Goal: Information Seeking & Learning: Learn about a topic

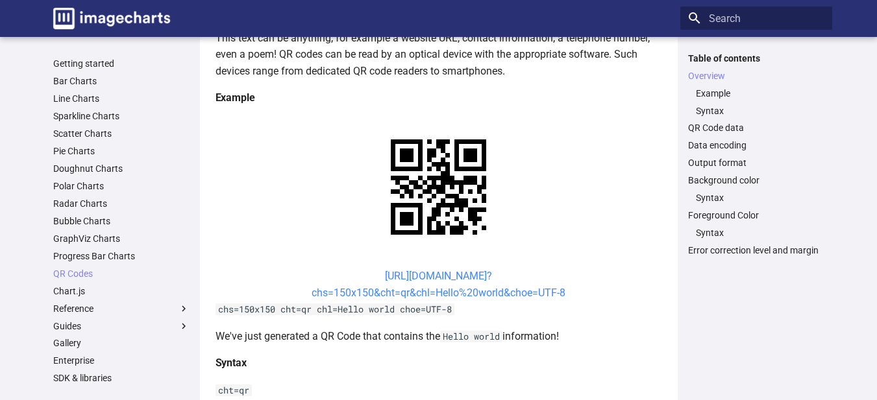
scroll to position [260, 0]
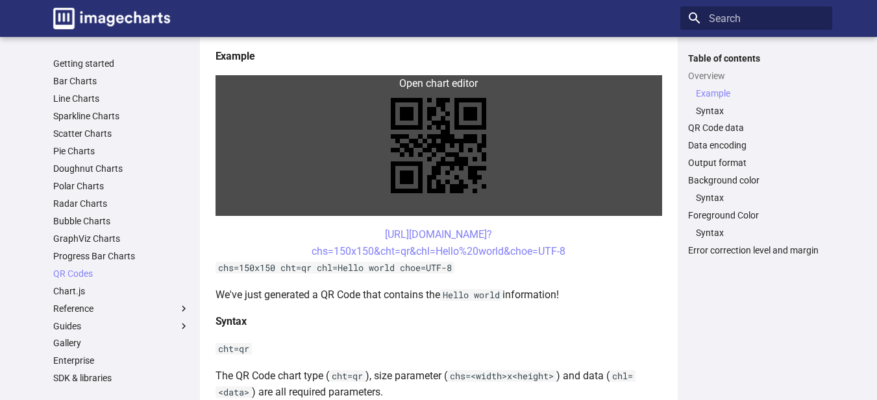
click at [550, 203] on link at bounding box center [439, 145] width 447 height 141
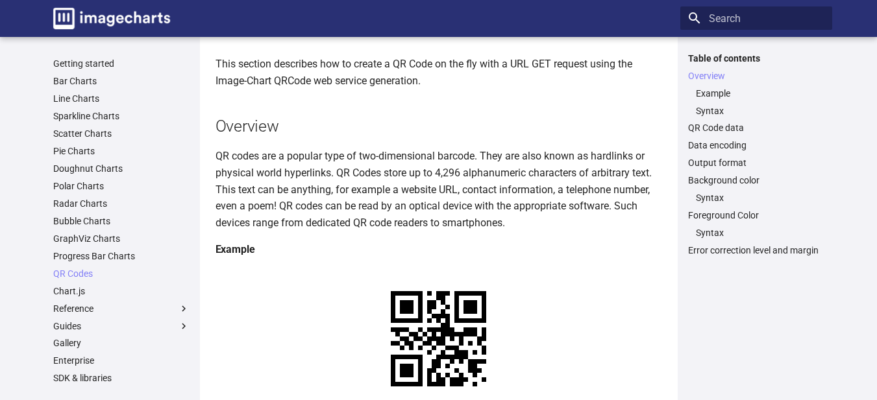
scroll to position [195, 0]
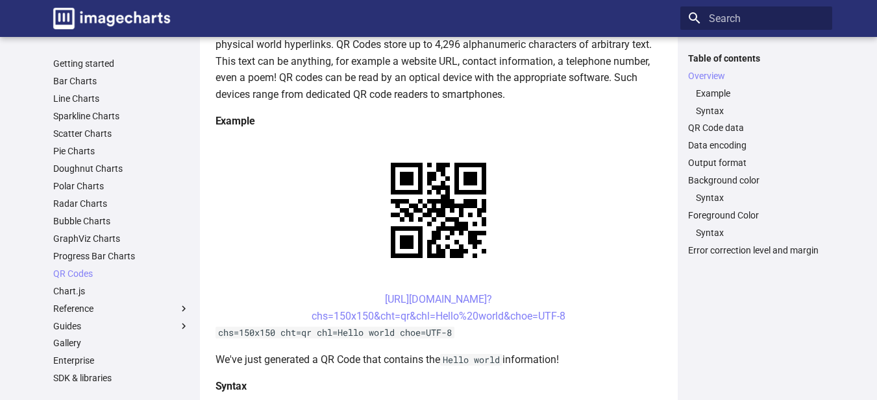
drag, startPoint x: 569, startPoint y: 316, endPoint x: 362, endPoint y: 295, distance: 208.7
click at [355, 299] on center "[URL][DOMAIN_NAME]? chs=150x150&cht=qr&chl=Hello%20world&choe=UTF-8" at bounding box center [439, 307] width 447 height 33
copy link "[URL][DOMAIN_NAME]? chs=150x150&cht=qr&chl=Hello%20world&choe=UTF-8"
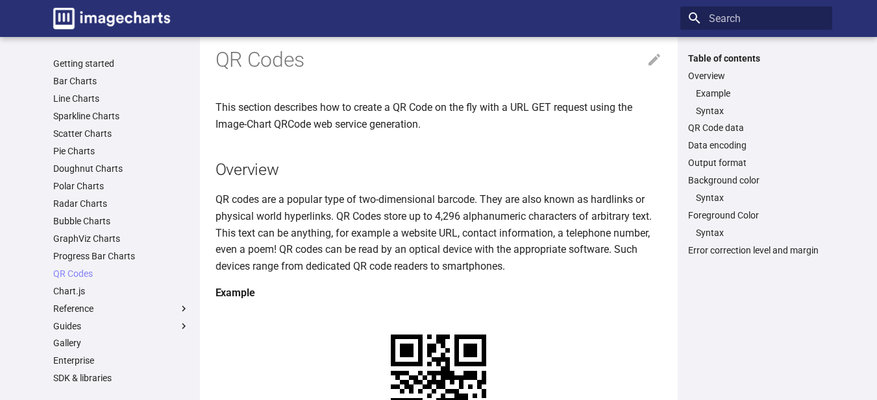
scroll to position [0, 0]
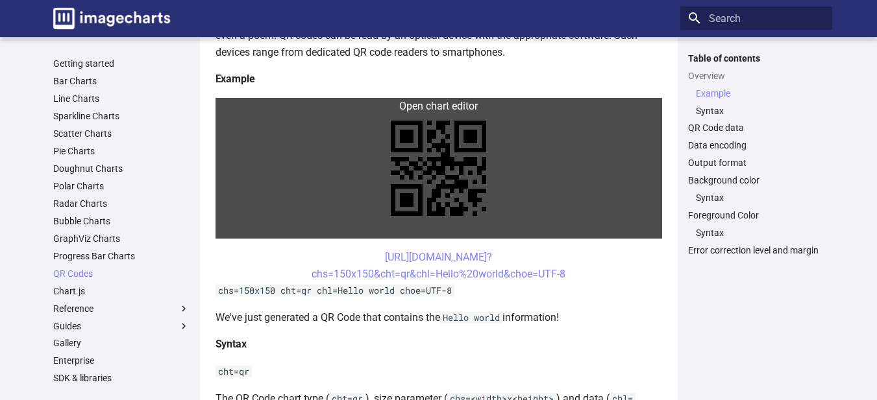
scroll to position [260, 0]
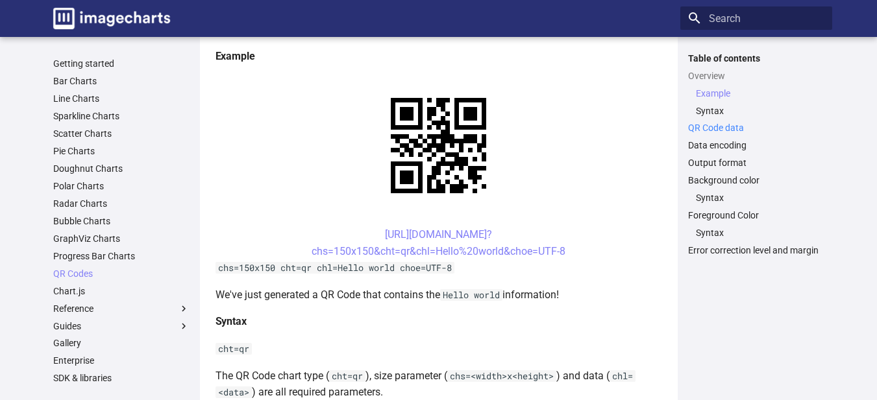
click at [717, 125] on link "QR Code data" at bounding box center [756, 128] width 136 height 12
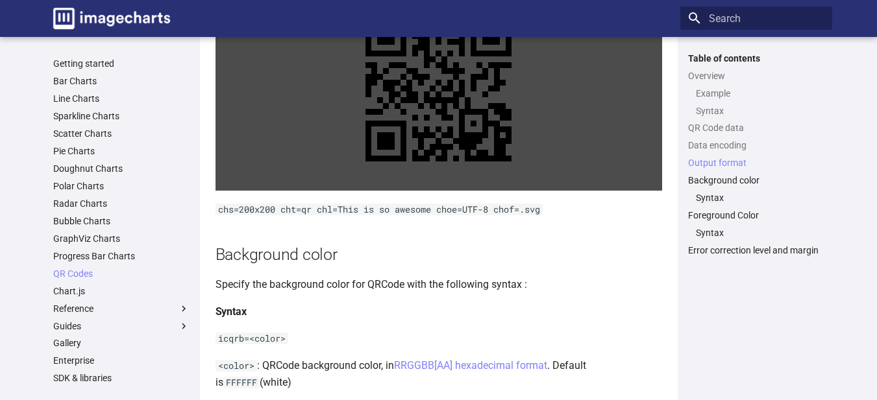
scroll to position [1437, 0]
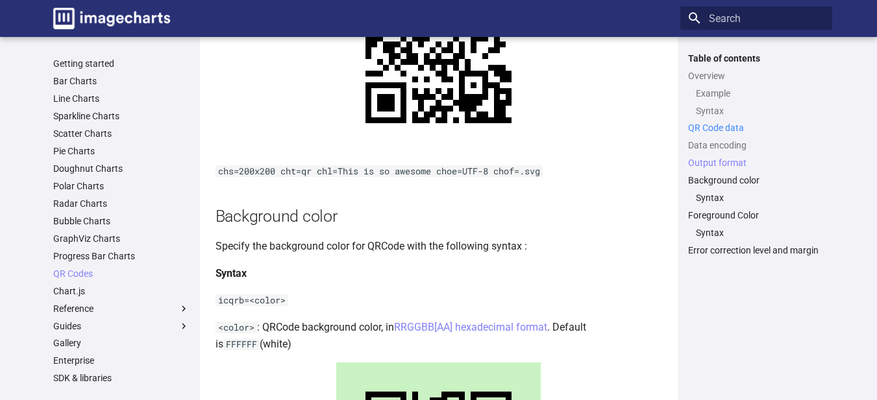
click at [715, 129] on link "QR Code data" at bounding box center [756, 128] width 136 height 12
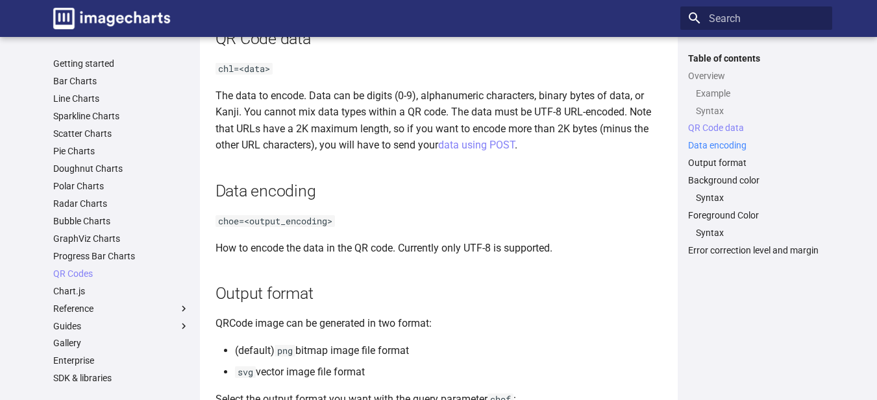
click at [709, 143] on link "Data encoding" at bounding box center [756, 146] width 136 height 12
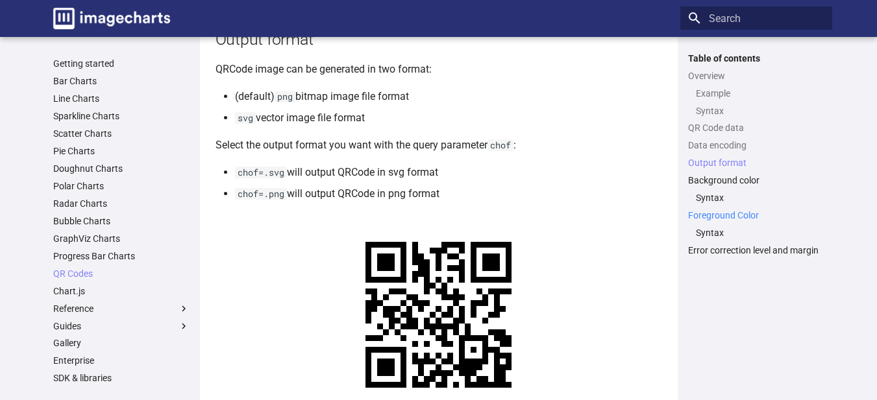
scroll to position [1330, 0]
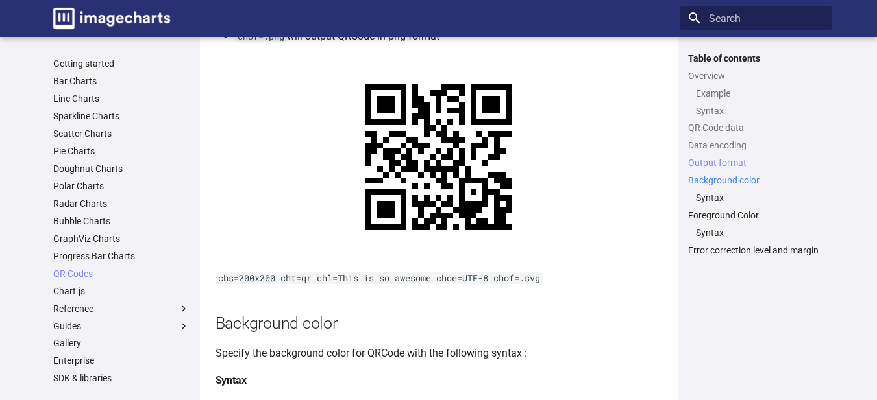
click at [713, 181] on link "Background color" at bounding box center [756, 181] width 136 height 12
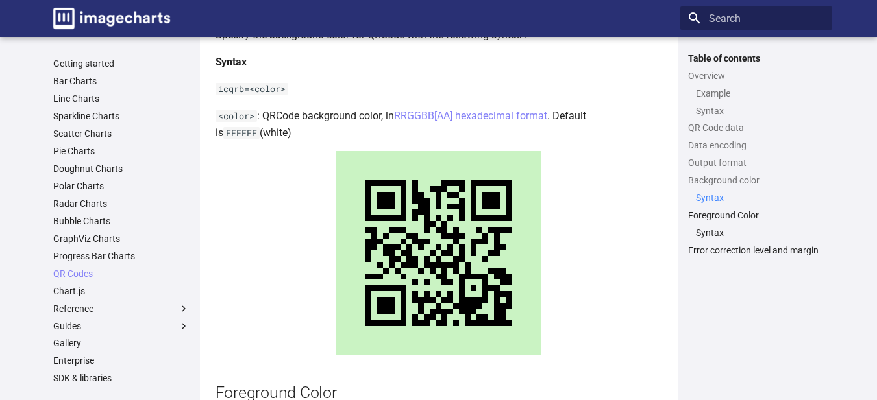
scroll to position [1745, 0]
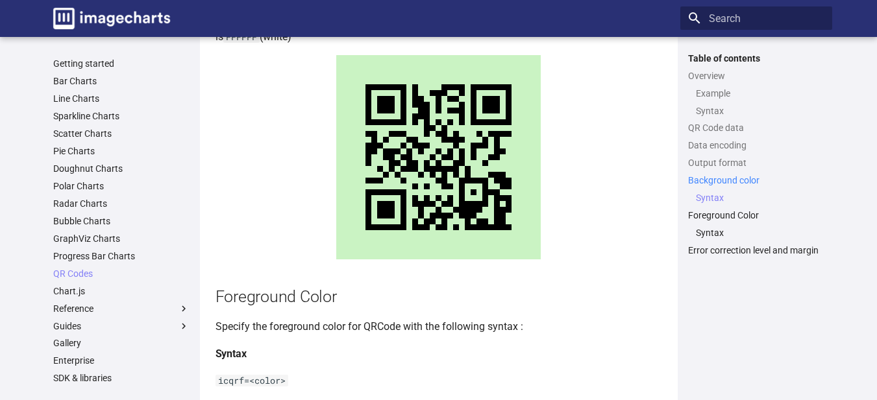
click at [718, 183] on link "Background color" at bounding box center [756, 181] width 136 height 12
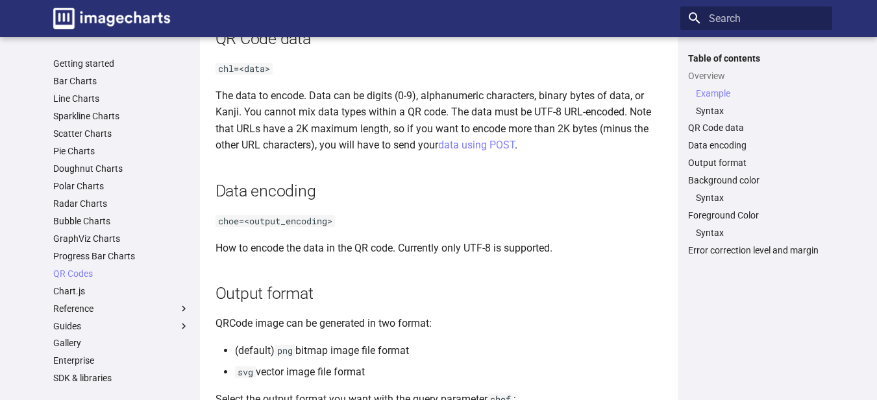
scroll to position [260, 0]
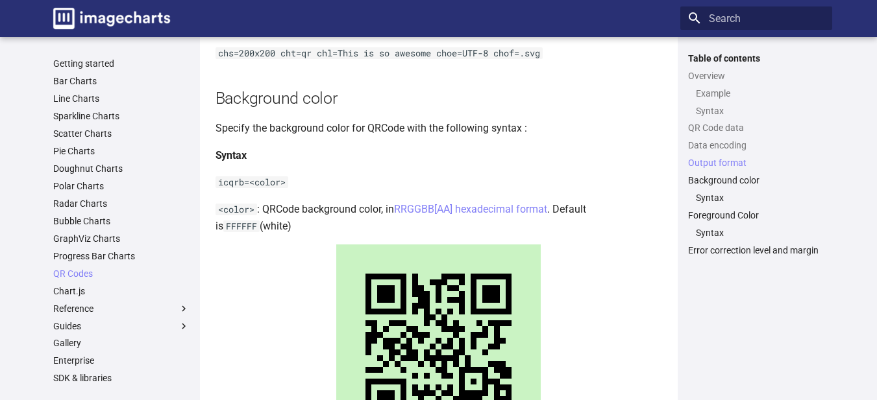
scroll to position [1544, 0]
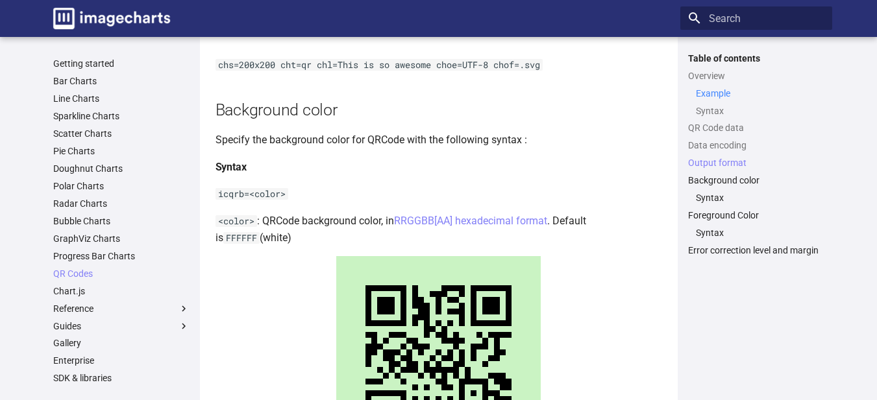
click at [705, 92] on link "Example" at bounding box center [760, 94] width 129 height 12
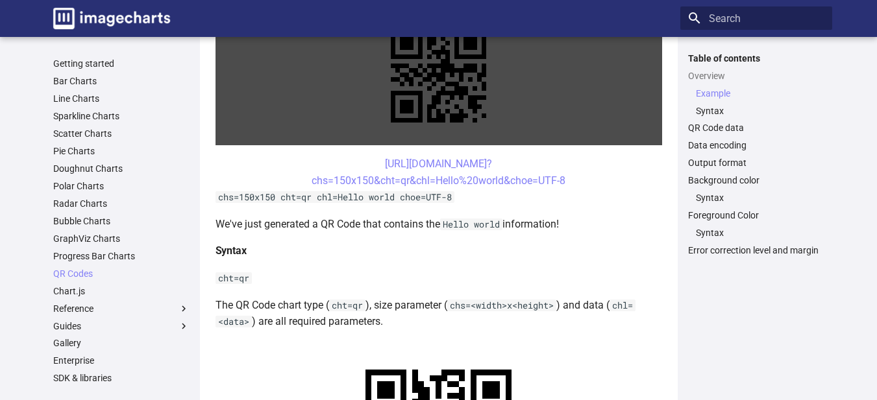
scroll to position [328, 0]
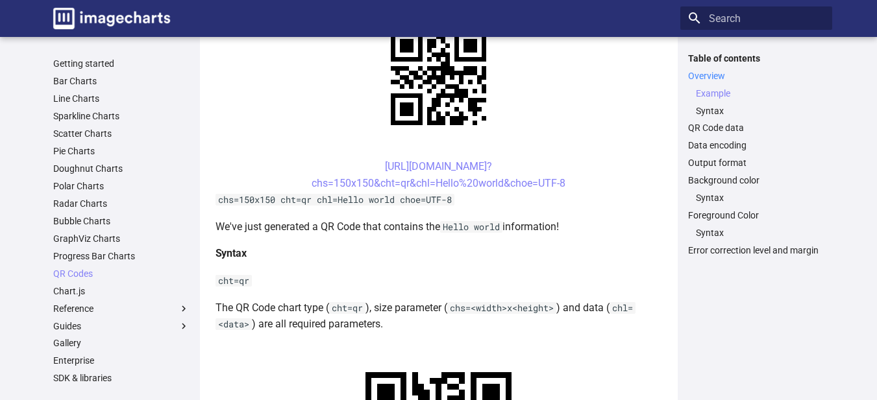
click at [719, 71] on link "Overview" at bounding box center [756, 76] width 136 height 12
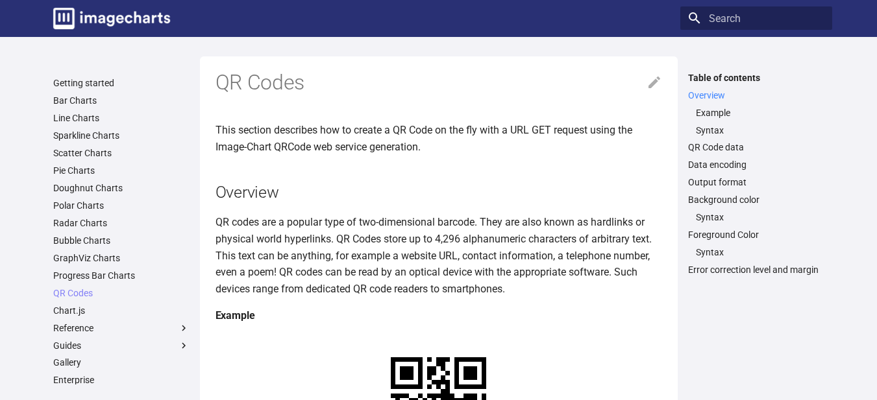
click at [697, 91] on link "Overview" at bounding box center [756, 96] width 136 height 12
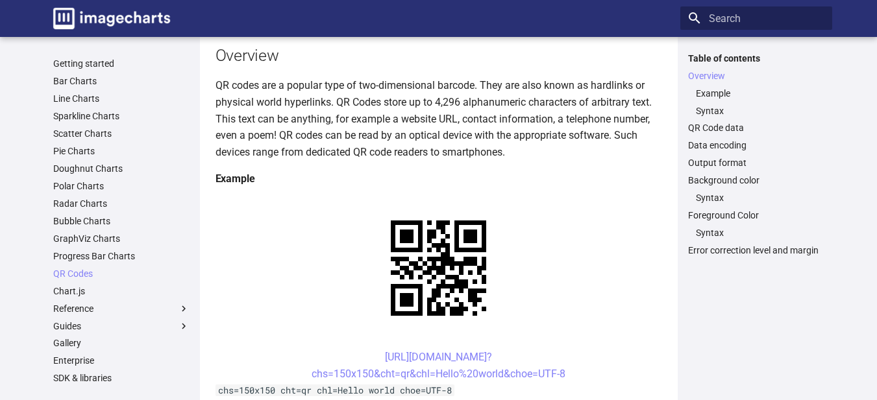
drag, startPoint x: 572, startPoint y: 371, endPoint x: 361, endPoint y: 353, distance: 211.7
click at [355, 356] on center "[URL][DOMAIN_NAME]? chs=150x150&cht=qr&chl=Hello%20world&choe=UTF-8" at bounding box center [439, 365] width 447 height 33
copy link "[URL][DOMAIN_NAME]? chs=150x150&cht=qr&chl=Hello%20world&choe=UTF-8"
